Goal: Find specific page/section: Find specific page/section

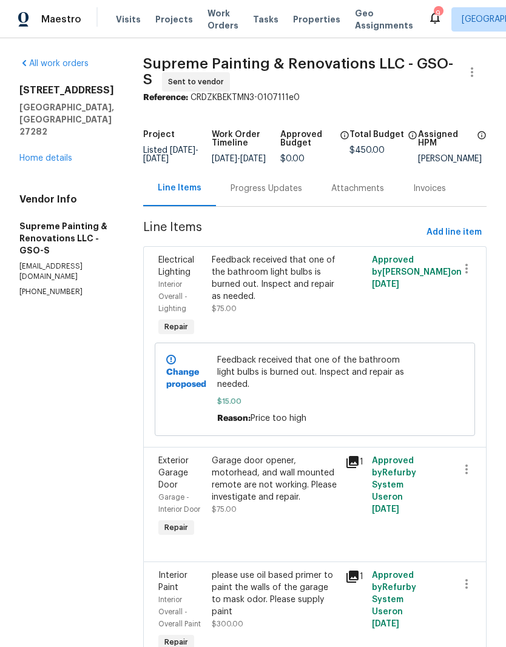
click at [170, 25] on span "Projects" at bounding box center [174, 19] width 38 height 12
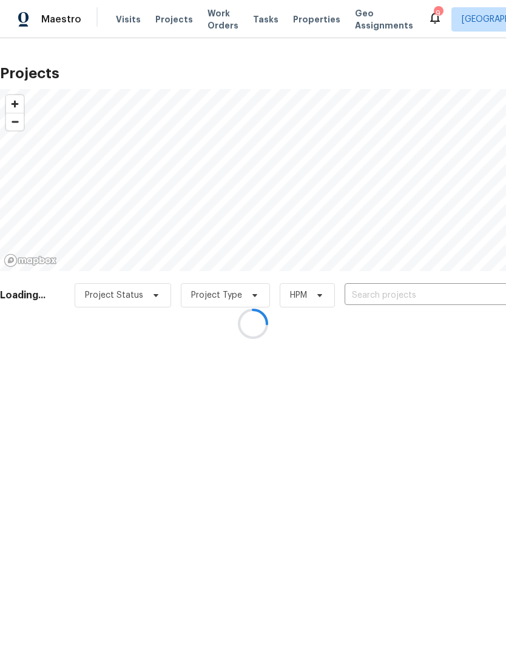
click at [399, 292] on div at bounding box center [253, 323] width 506 height 647
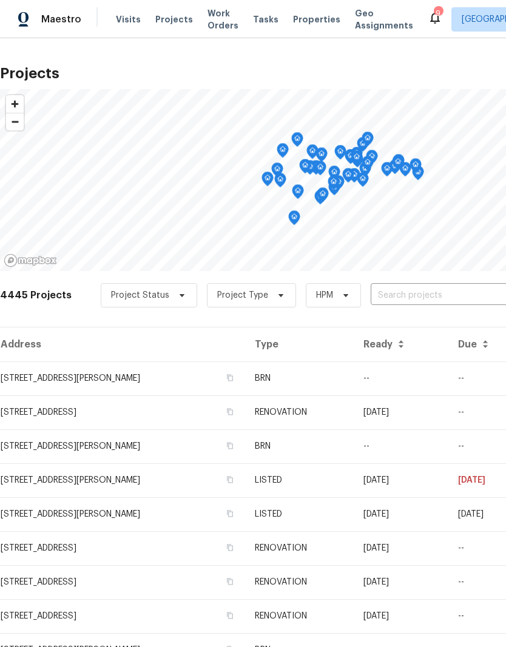
click at [388, 293] on input "text" at bounding box center [440, 295] width 139 height 19
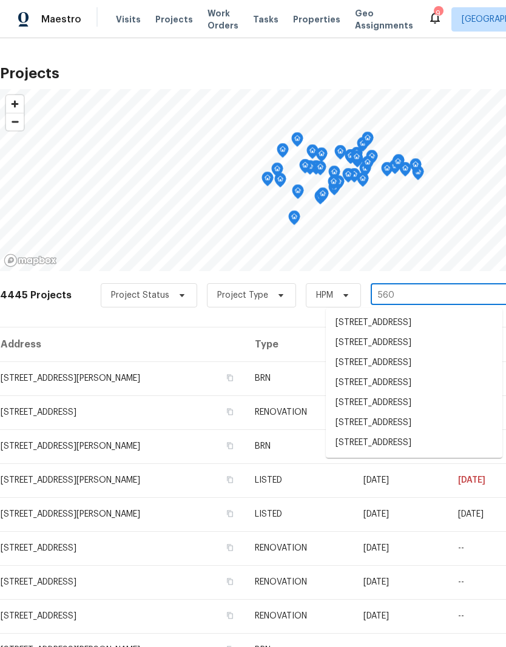
type input "5605"
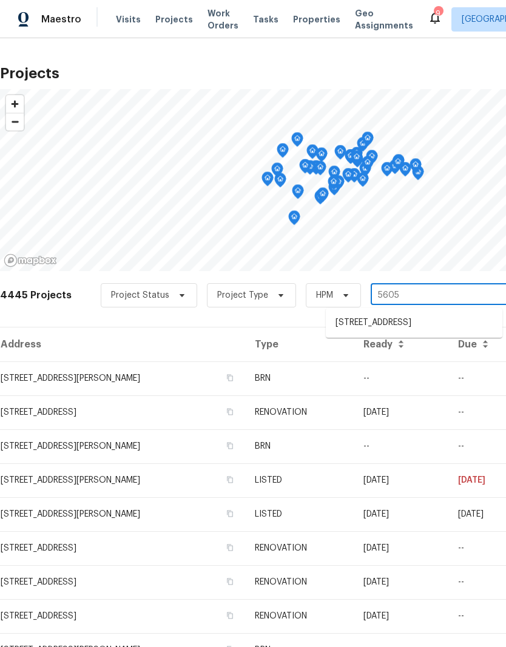
click at [400, 328] on li "[STREET_ADDRESS]" at bounding box center [414, 323] width 176 height 20
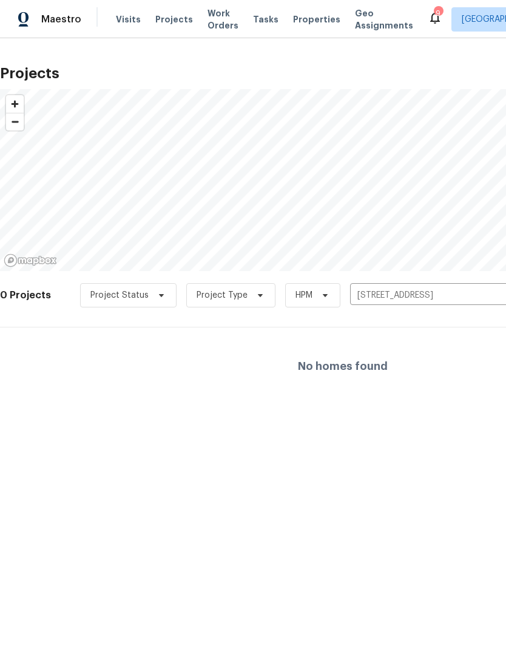
click at [301, 13] on span "Properties" at bounding box center [316, 19] width 47 height 12
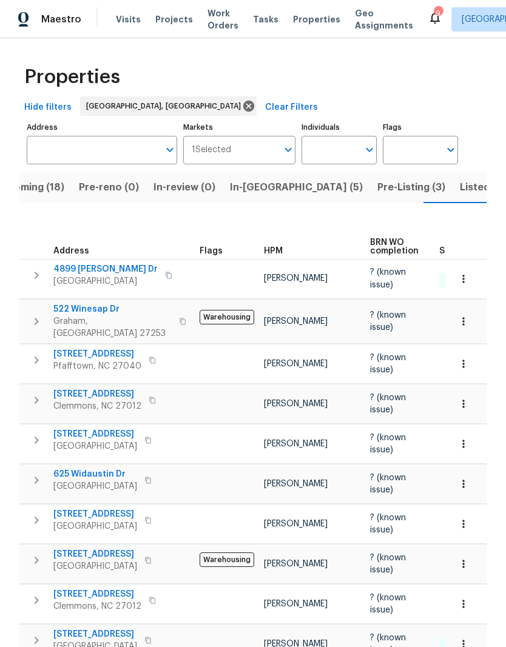
click at [460, 187] on span "Listed (46)" at bounding box center [486, 187] width 53 height 17
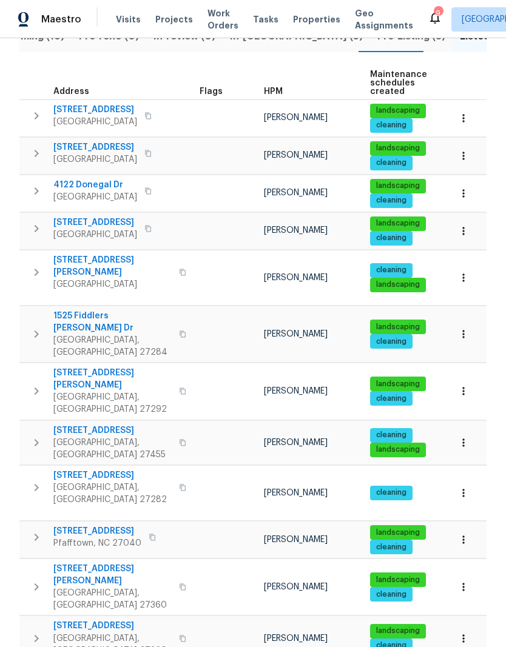
scroll to position [96, 0]
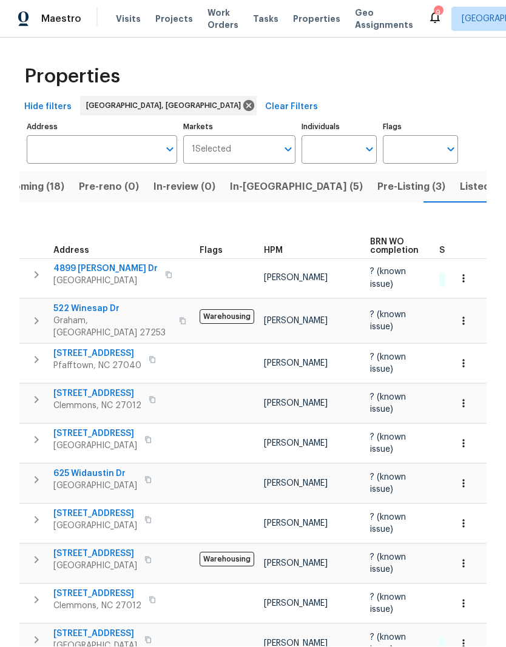
click at [460, 179] on span "Listed (46)" at bounding box center [486, 187] width 53 height 17
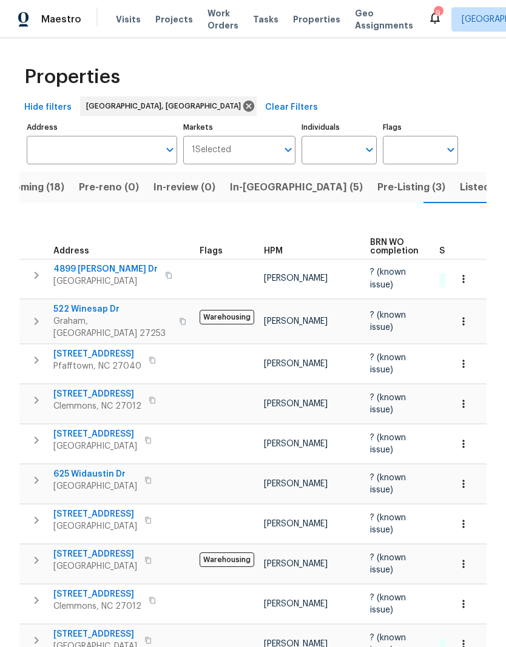
scroll to position [-1, 0]
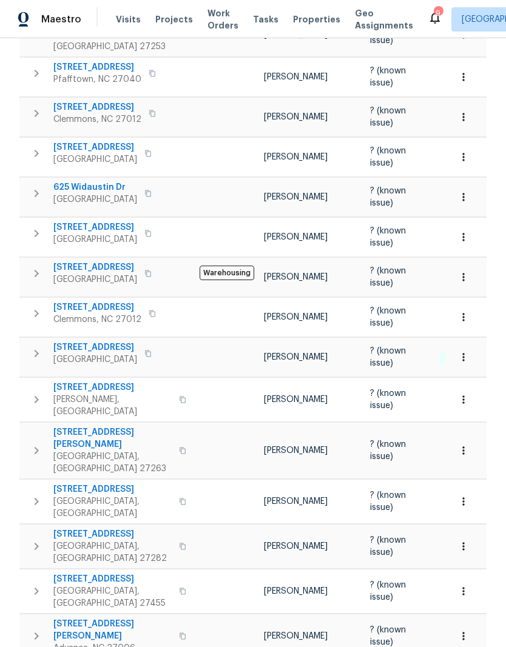
scroll to position [286, 0]
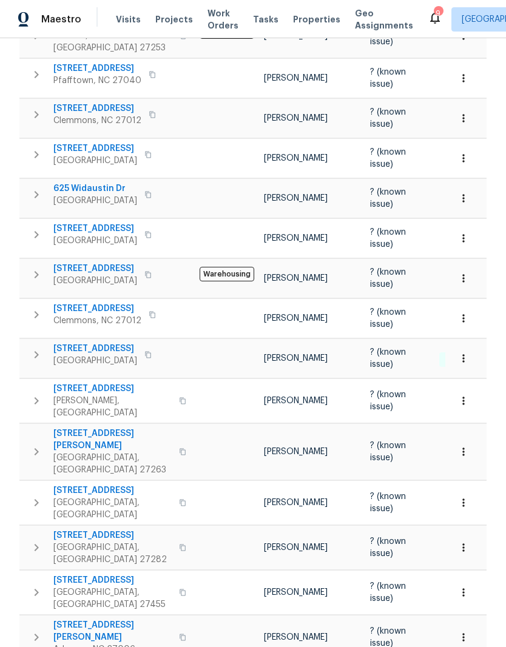
click at [172, 22] on span "Projects" at bounding box center [174, 19] width 38 height 12
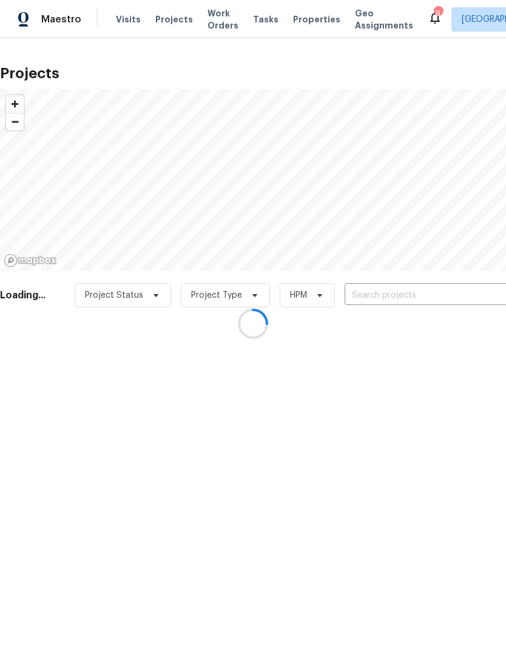
click at [385, 297] on div at bounding box center [253, 323] width 506 height 647
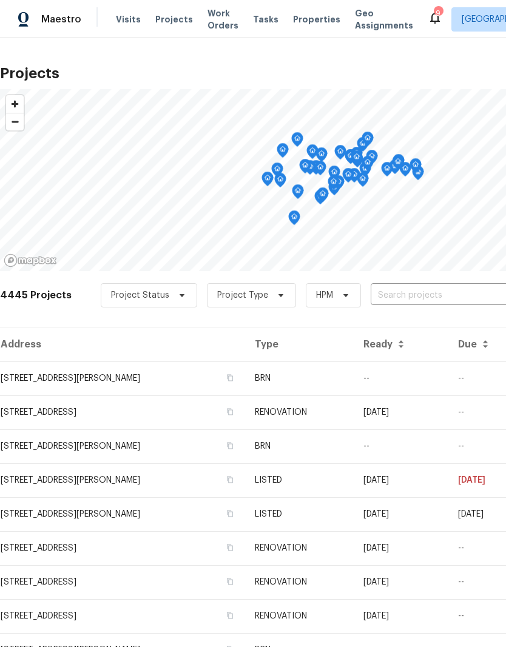
click at [410, 282] on div "4445 Projects Project Status Project Type HPM ​" at bounding box center [342, 302] width 685 height 49
click at [397, 299] on input "text" at bounding box center [440, 295] width 139 height 19
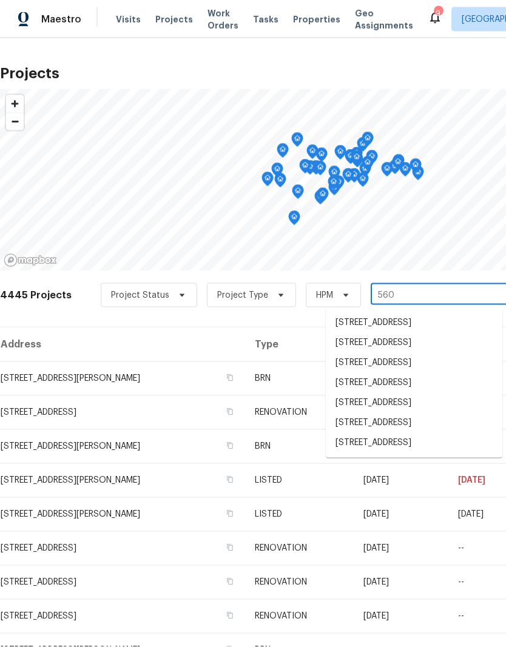
type input "5605"
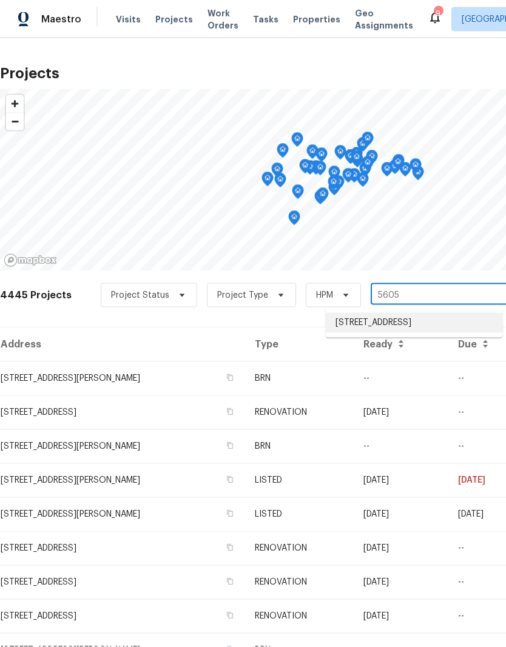
click at [403, 322] on li "[STREET_ADDRESS]" at bounding box center [414, 323] width 176 height 20
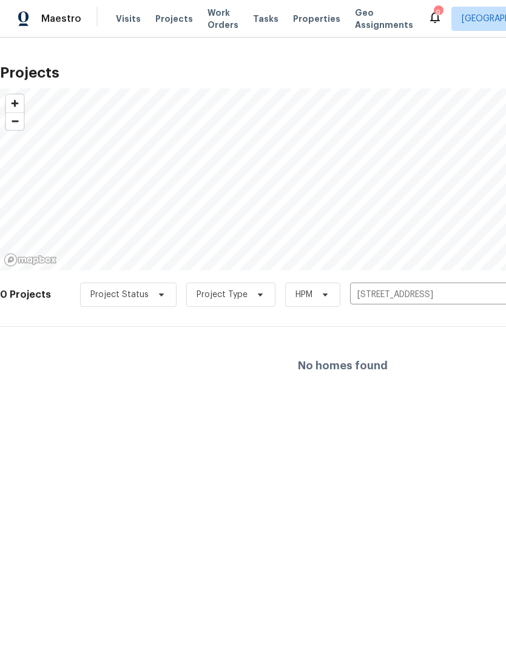
click at [301, 19] on span "Properties" at bounding box center [316, 19] width 47 height 12
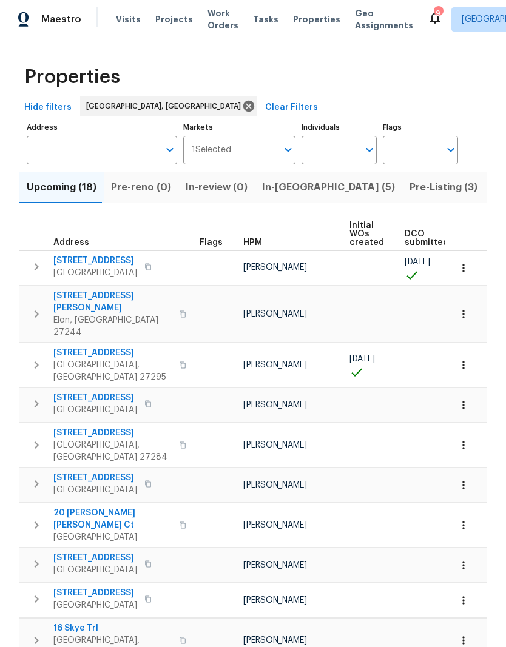
scroll to position [0, -2]
click at [409, 190] on span "Pre-Listing (3)" at bounding box center [443, 187] width 68 height 17
